Goal: Transaction & Acquisition: Purchase product/service

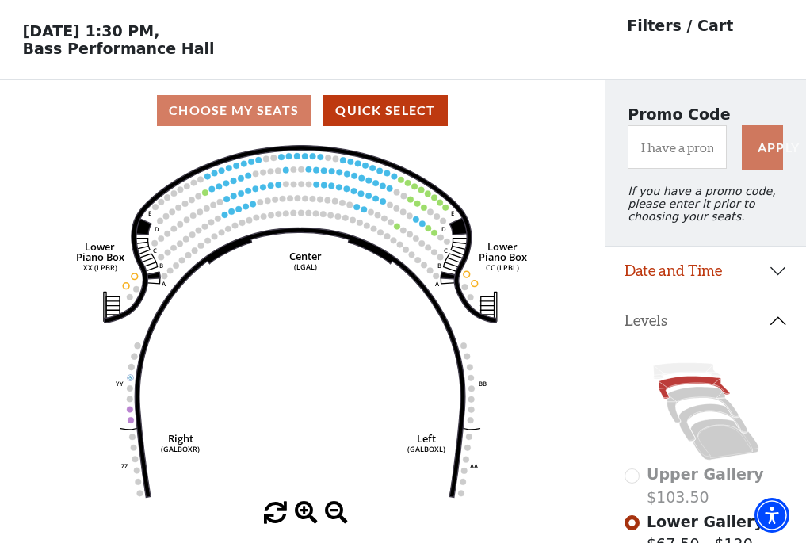
scroll to position [74, 0]
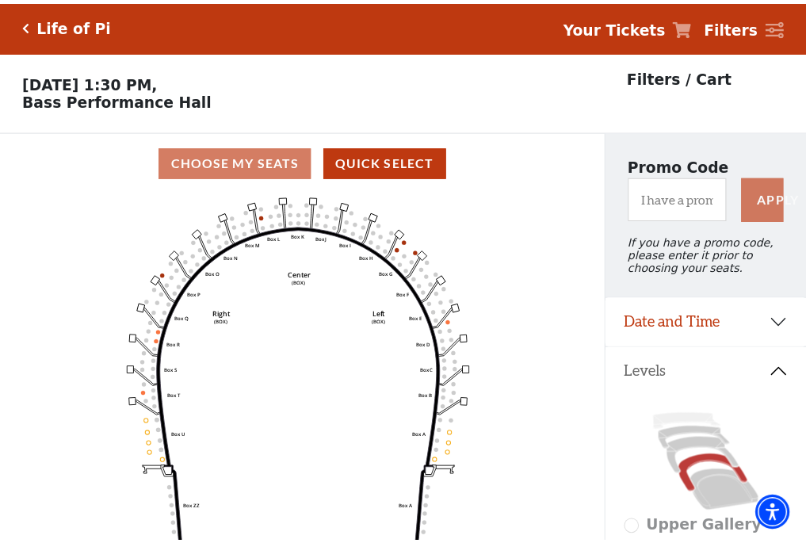
scroll to position [74, 0]
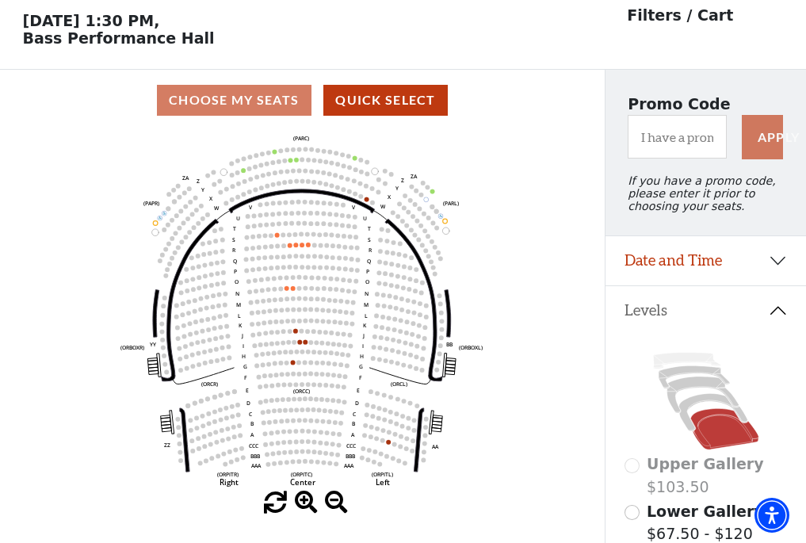
scroll to position [74, 0]
